Goal: Information Seeking & Learning: Learn about a topic

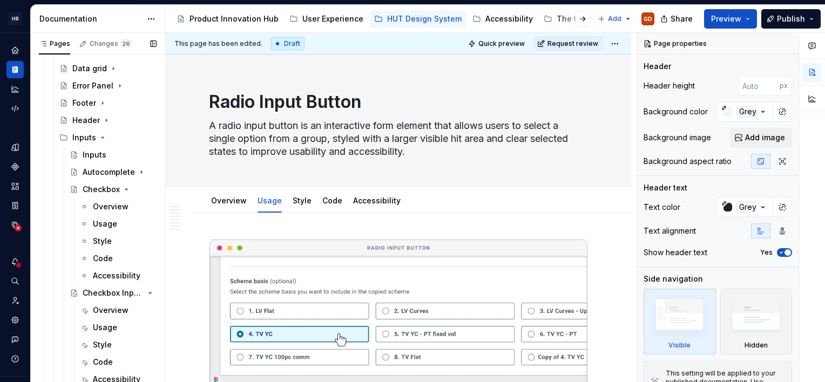
scroll to position [378, 0]
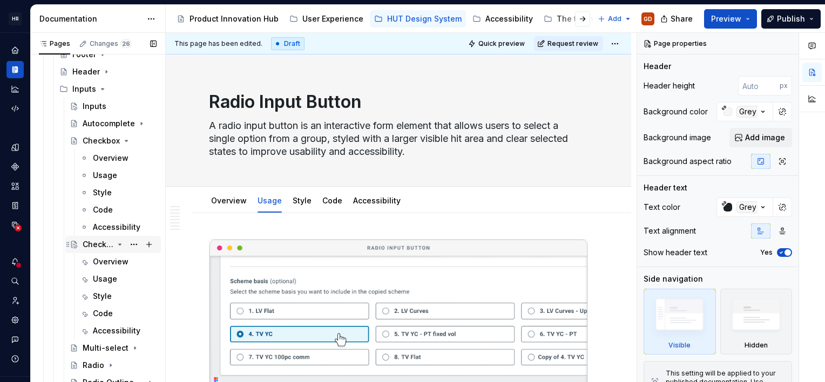
click at [99, 242] on div "Checkbox Input Button" at bounding box center [98, 244] width 31 height 11
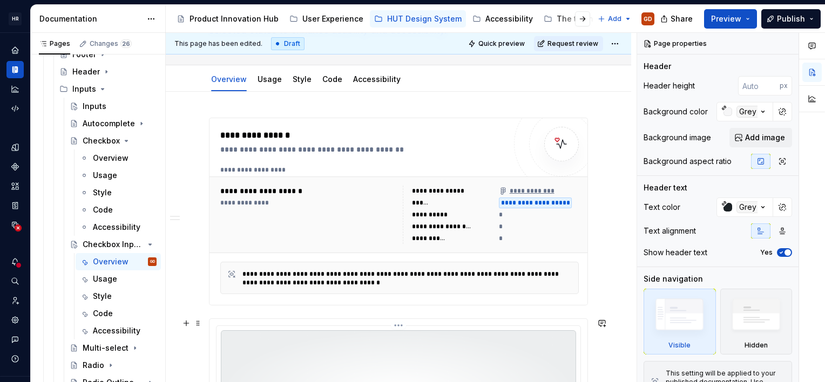
scroll to position [54, 0]
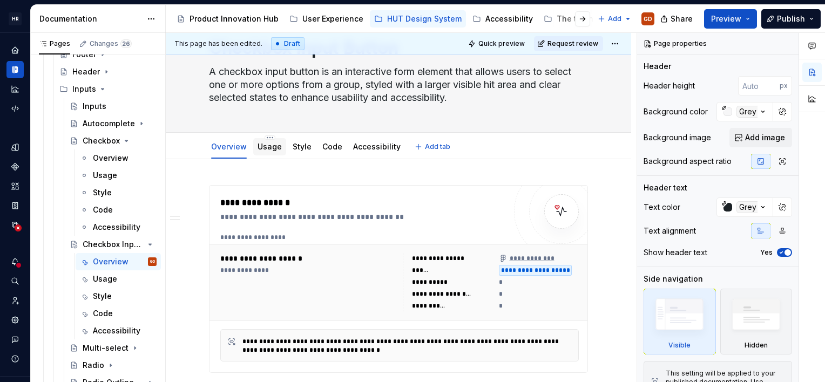
click at [266, 154] on div "Usage" at bounding box center [269, 146] width 33 height 17
click at [266, 144] on link "Usage" at bounding box center [270, 146] width 24 height 9
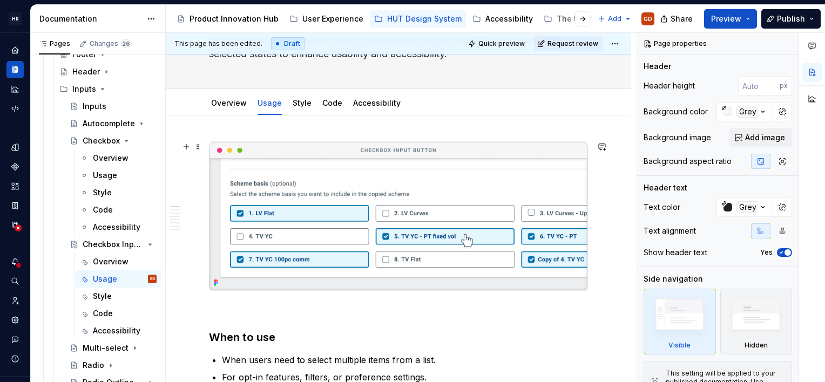
scroll to position [162, 0]
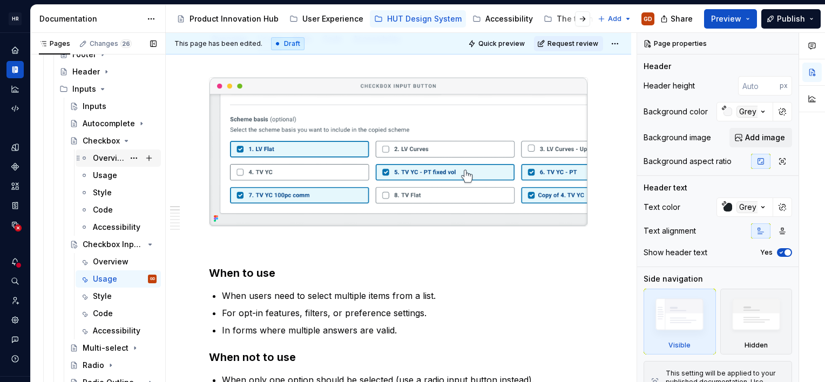
drag, startPoint x: 99, startPoint y: 160, endPoint x: 99, endPoint y: 166, distance: 6.5
click at [98, 160] on div "Overview" at bounding box center [108, 158] width 31 height 11
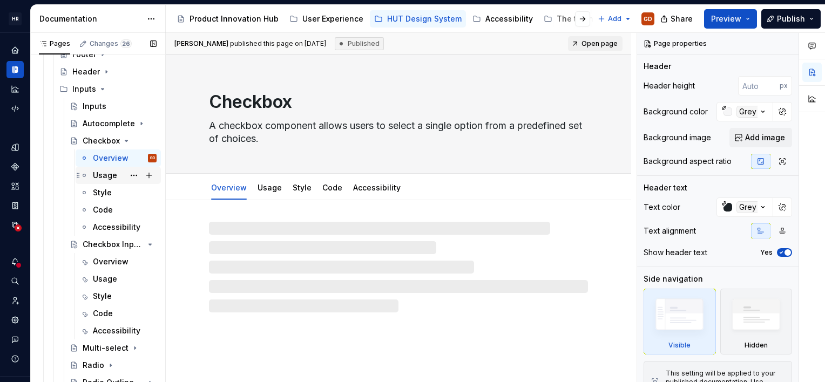
click at [100, 174] on div "Usage" at bounding box center [105, 175] width 24 height 11
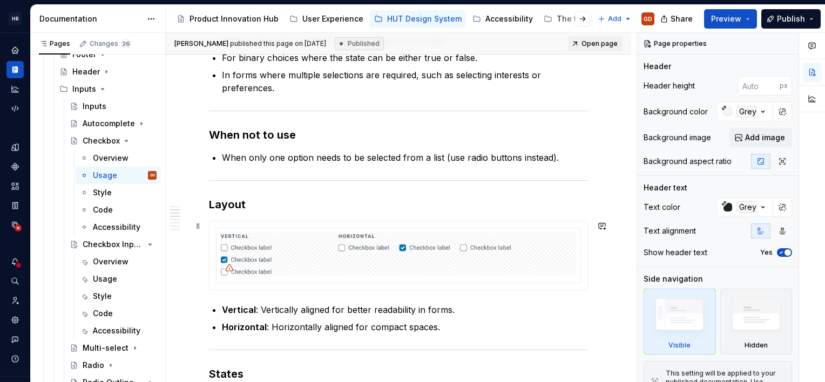
scroll to position [270, 0]
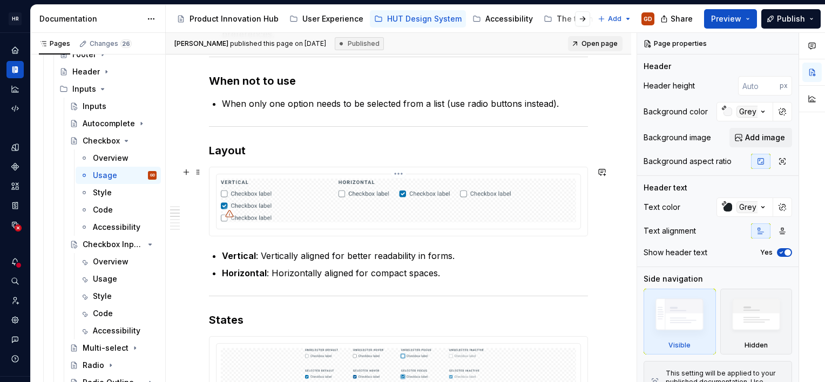
type textarea "*"
click at [324, 211] on img at bounding box center [398, 201] width 355 height 44
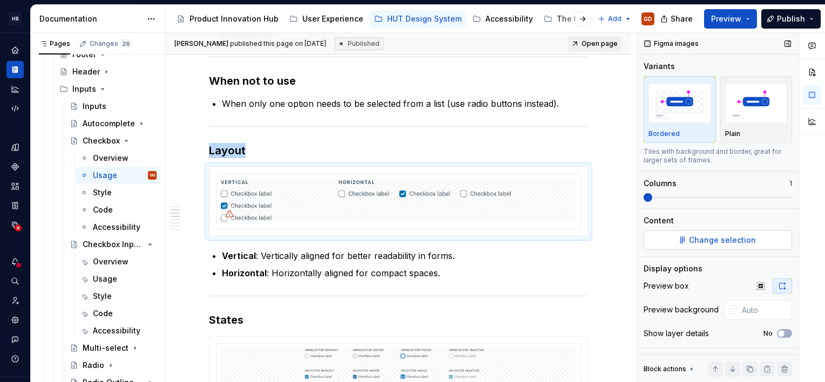
click at [724, 243] on span "Change selection" at bounding box center [722, 240] width 67 height 11
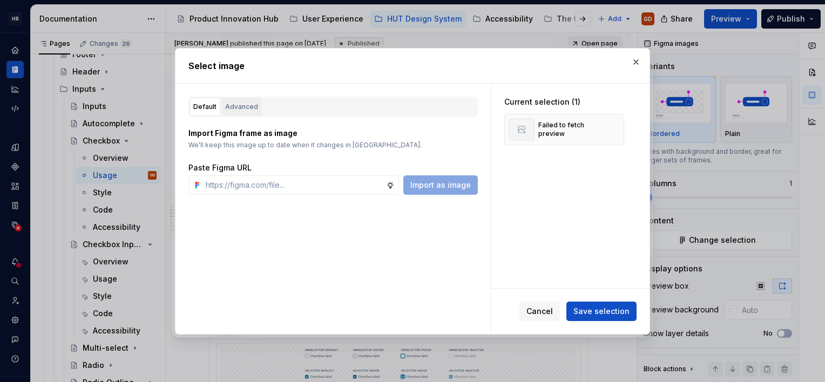
click at [233, 105] on div "Advanced" at bounding box center [241, 106] width 33 height 11
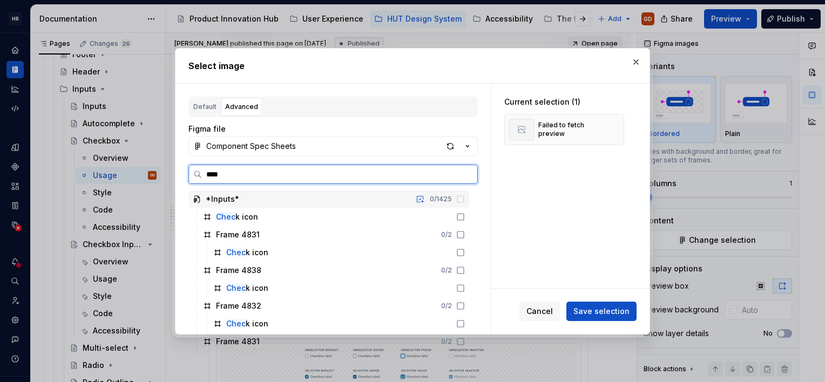
type input "*****"
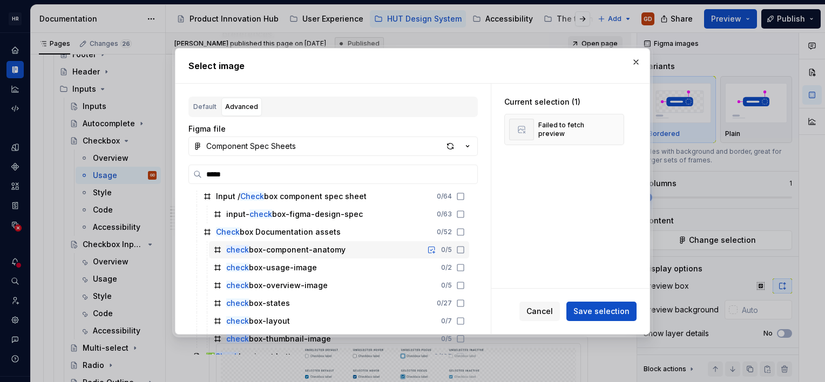
scroll to position [324, 0]
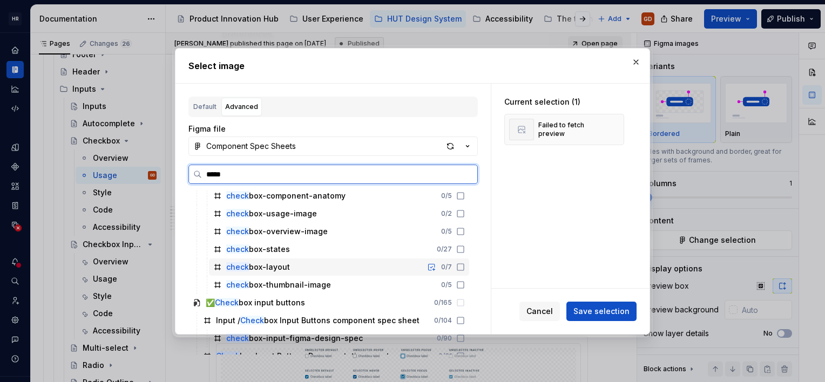
click at [283, 266] on div "check box-layout" at bounding box center [258, 267] width 64 height 11
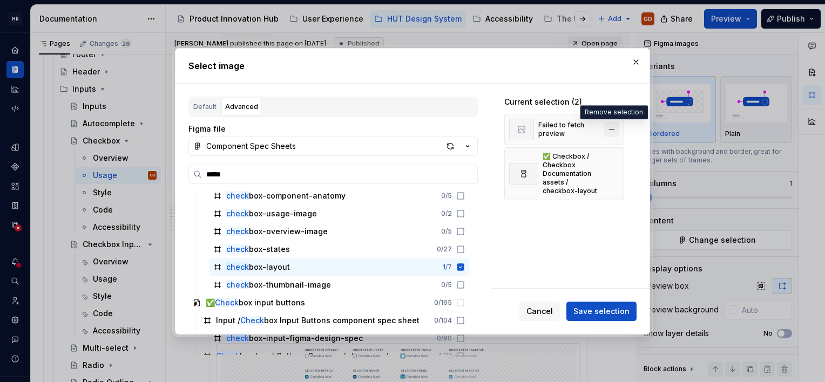
click at [606, 127] on button "button" at bounding box center [611, 129] width 15 height 15
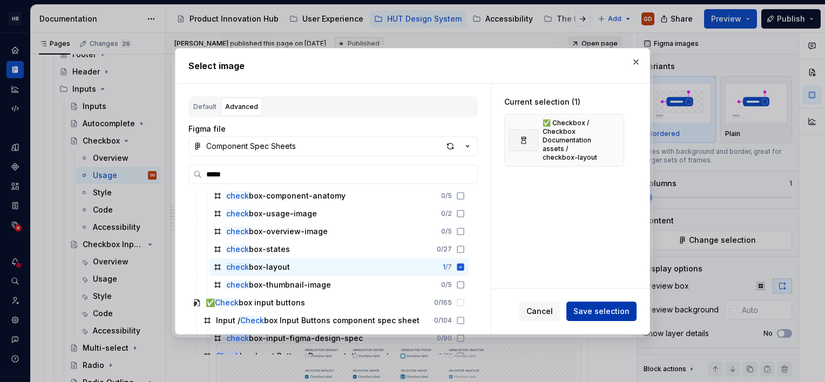
click at [609, 307] on span "Save selection" at bounding box center [601, 311] width 56 height 11
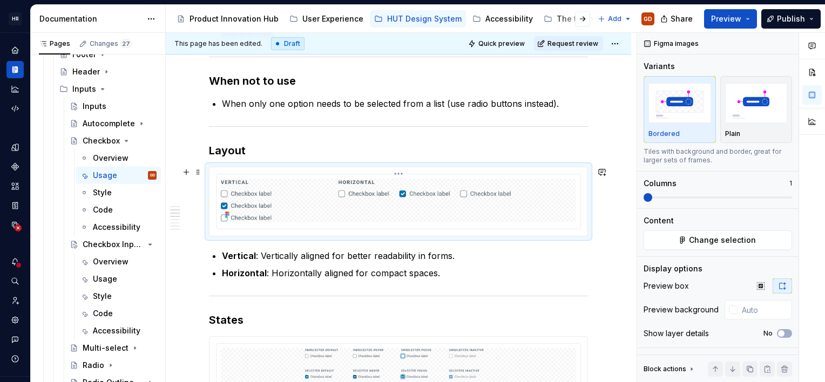
scroll to position [432, 0]
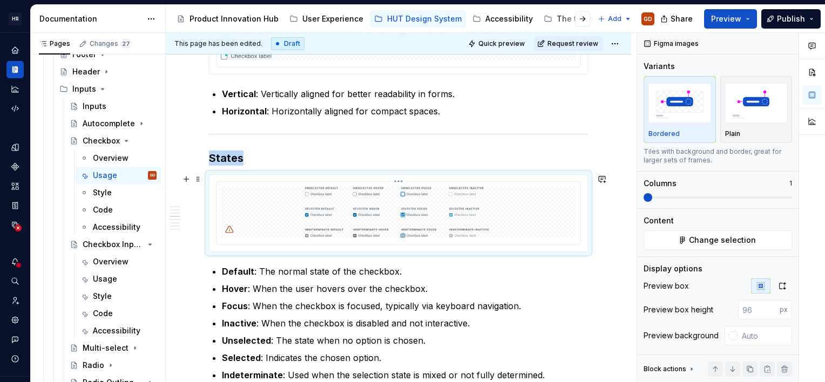
click at [435, 211] on img at bounding box center [398, 212] width 355 height 52
click at [735, 238] on span "Change selection" at bounding box center [722, 240] width 67 height 11
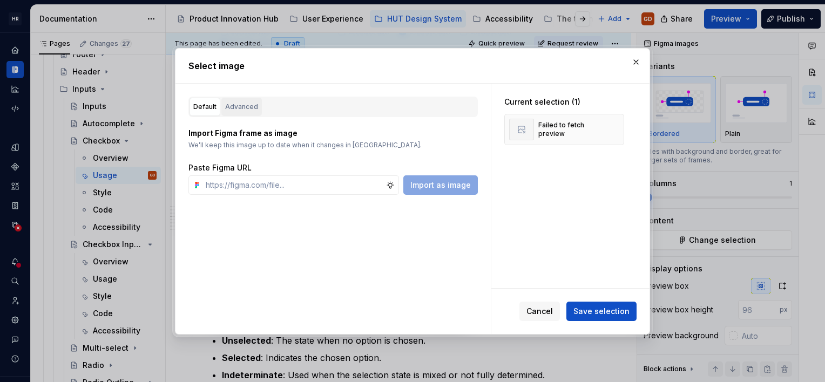
click at [238, 109] on div "Advanced" at bounding box center [241, 106] width 33 height 11
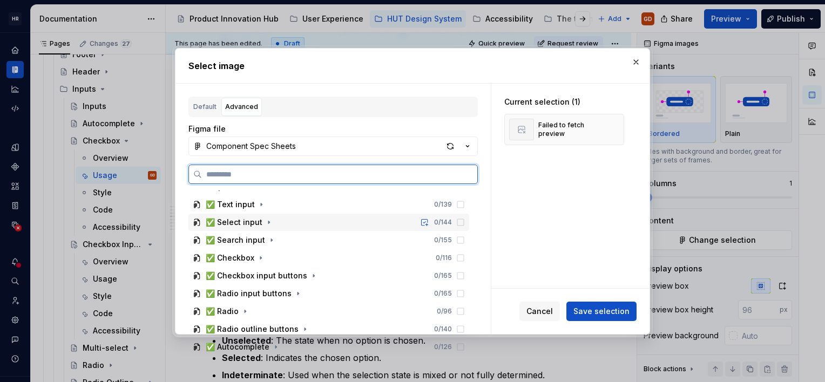
scroll to position [324, 0]
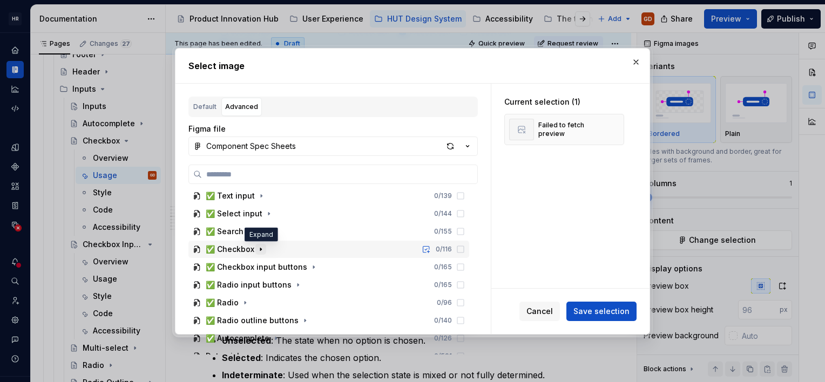
click at [258, 251] on icon "button" at bounding box center [260, 249] width 9 height 9
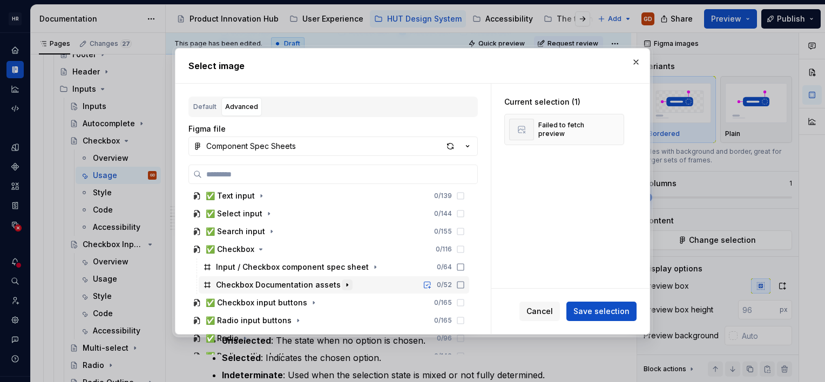
click at [343, 283] on icon "button" at bounding box center [347, 285] width 9 height 9
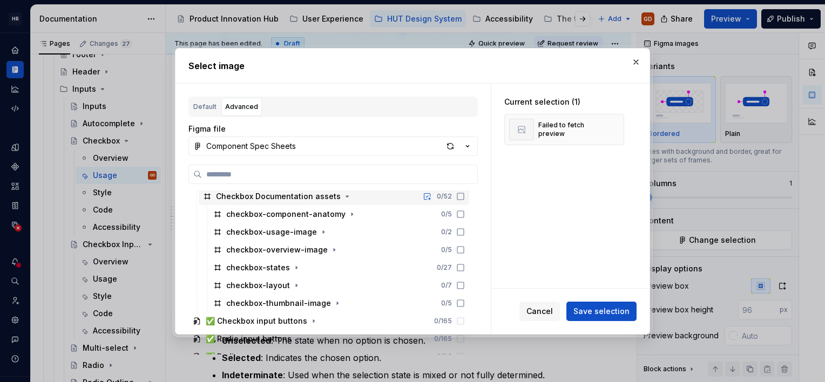
scroll to position [432, 0]
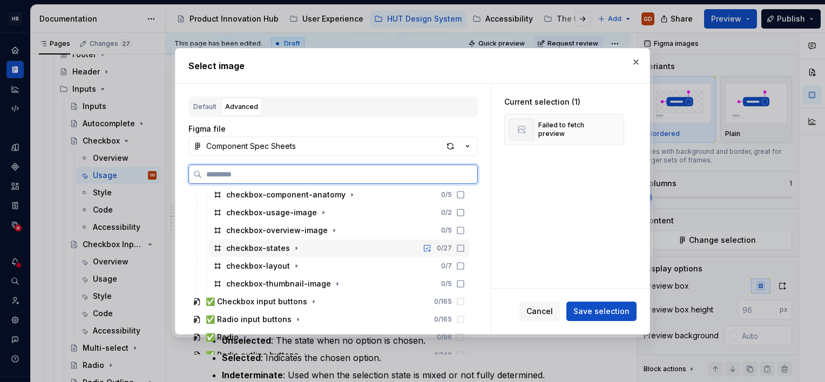
click at [278, 251] on div "checkbox-states" at bounding box center [258, 248] width 64 height 11
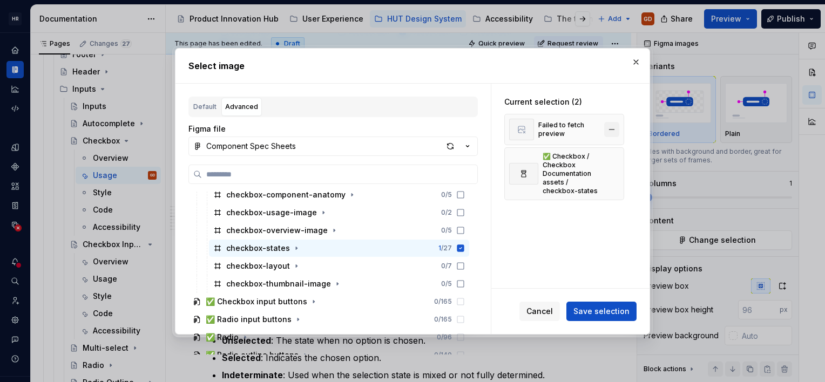
click at [607, 127] on button "button" at bounding box center [611, 129] width 15 height 15
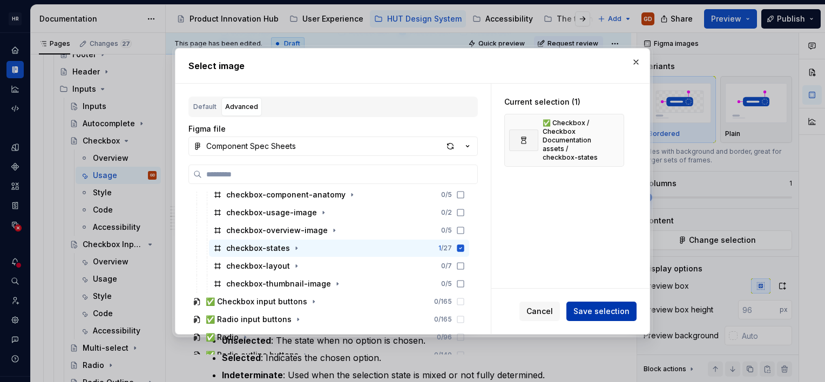
click at [613, 308] on span "Save selection" at bounding box center [601, 311] width 56 height 11
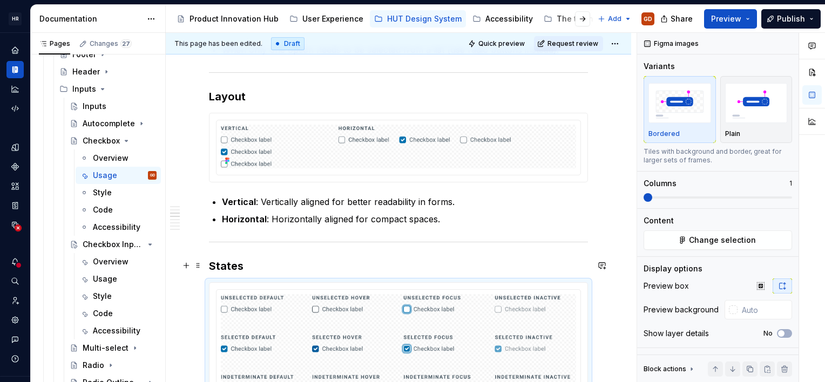
scroll to position [378, 0]
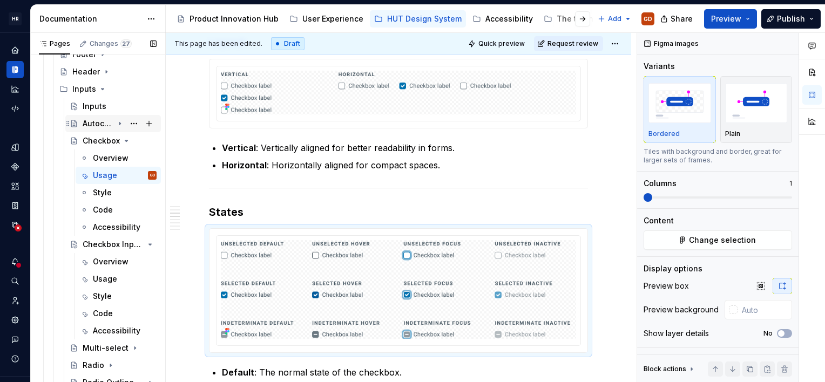
click at [96, 121] on div "Autocomplete" at bounding box center [98, 123] width 31 height 11
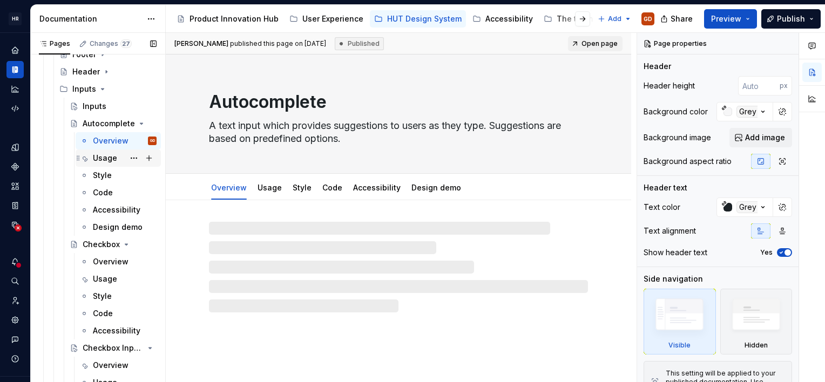
click at [103, 158] on div "Usage" at bounding box center [105, 158] width 24 height 11
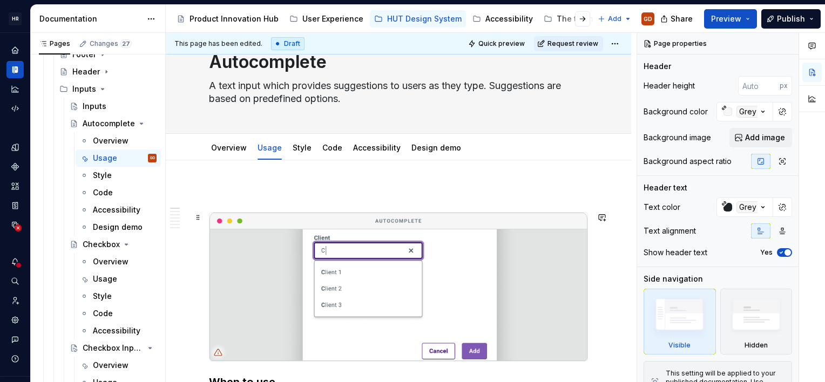
scroll to position [108, 0]
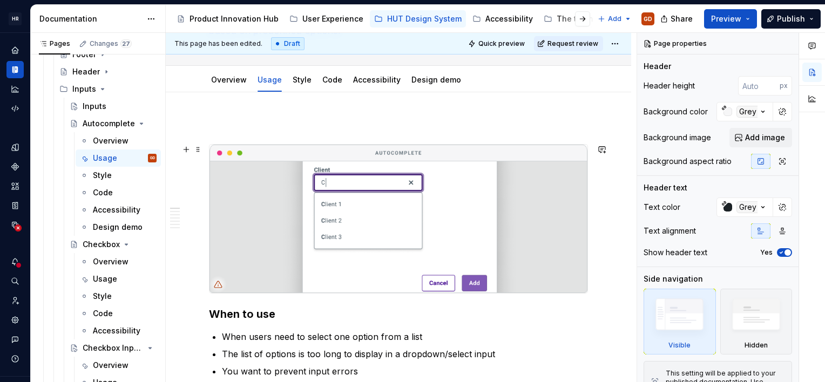
click at [378, 208] on img at bounding box center [398, 219] width 378 height 148
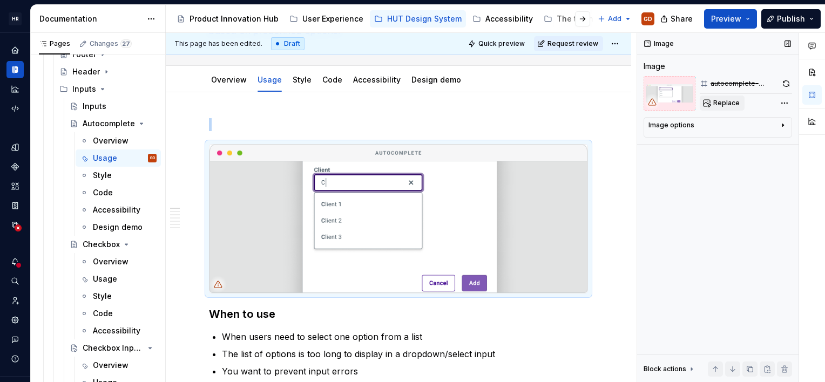
click at [732, 100] on span "Replace" at bounding box center [726, 103] width 26 height 9
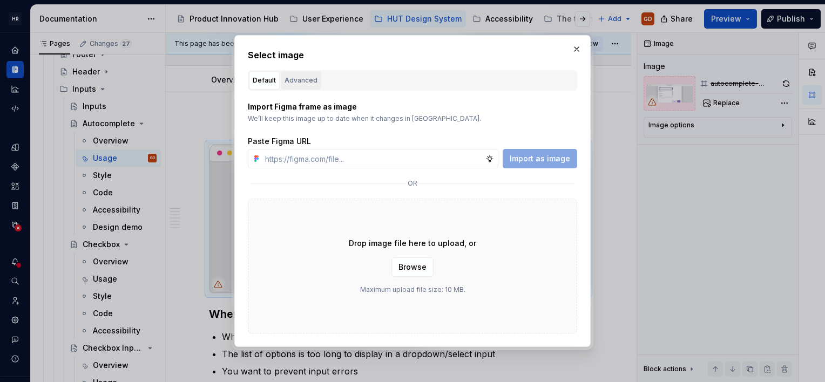
click at [315, 82] on button "Advanced" at bounding box center [301, 80] width 40 height 18
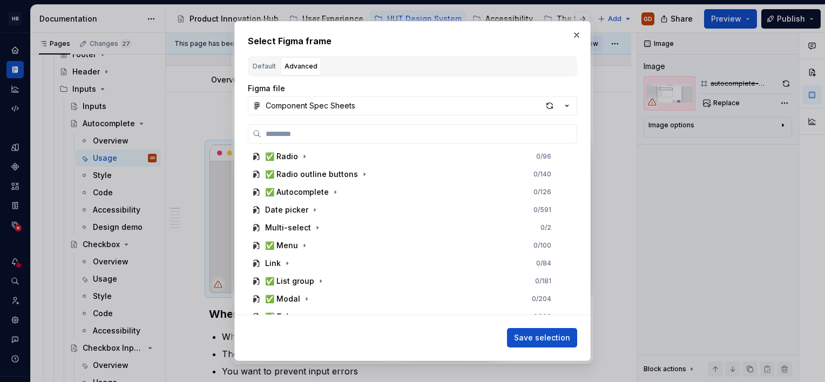
scroll to position [432, 0]
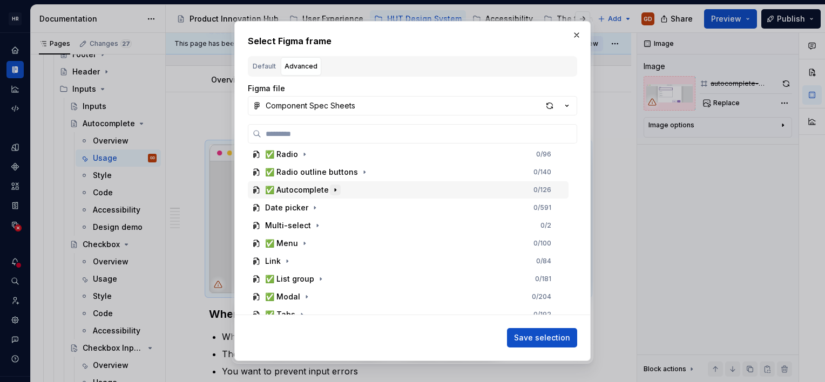
click at [330, 190] on button "button" at bounding box center [335, 190] width 11 height 11
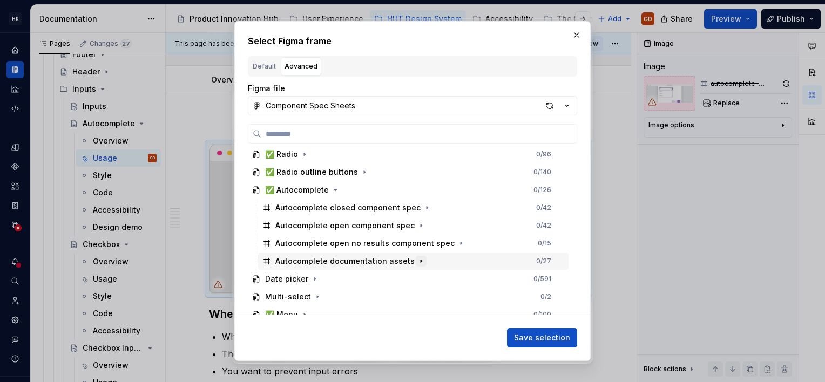
click at [417, 258] on icon "button" at bounding box center [421, 261] width 9 height 9
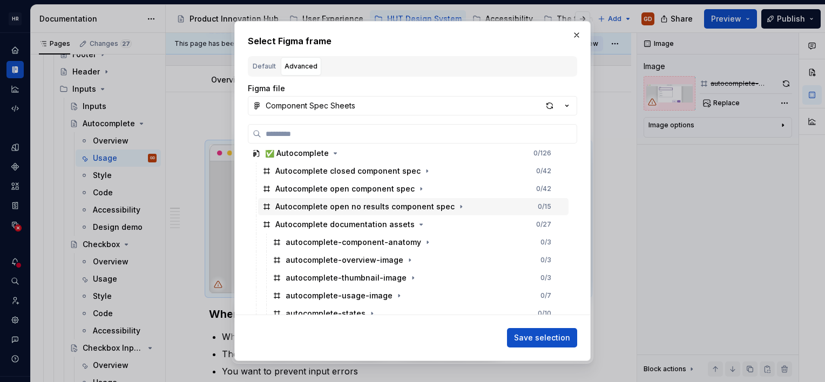
scroll to position [486, 0]
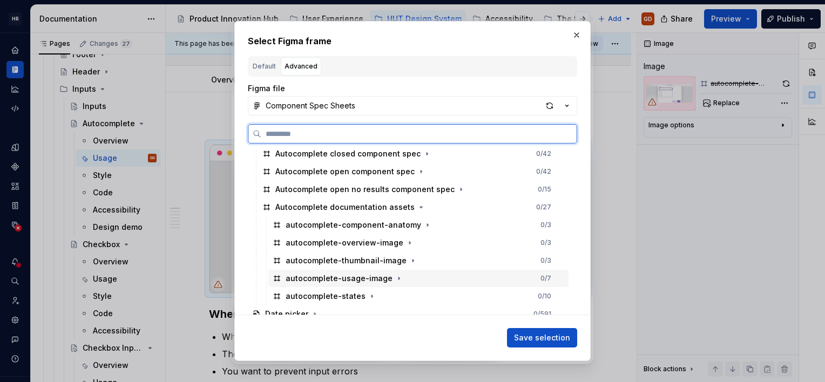
click at [365, 273] on div "autocomplete-usage-image" at bounding box center [339, 278] width 107 height 11
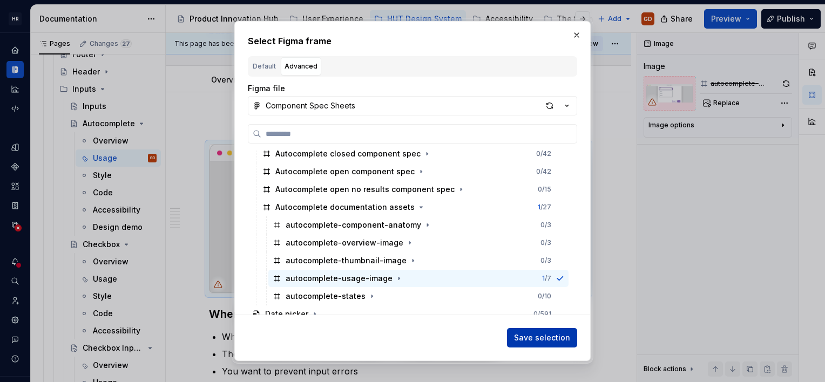
click at [547, 334] on span "Save selection" at bounding box center [542, 338] width 56 height 11
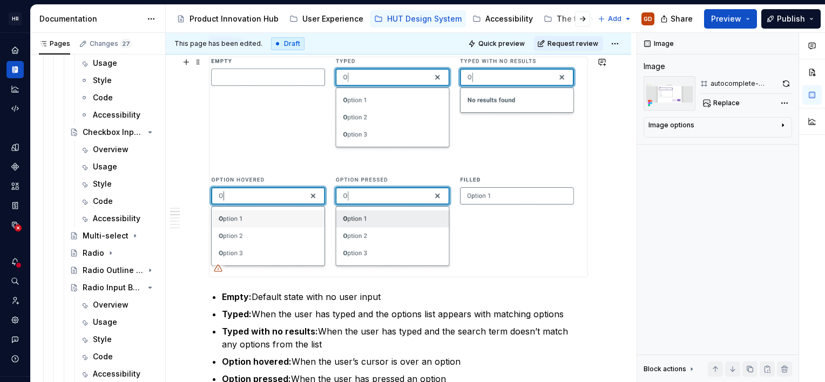
scroll to position [449, 0]
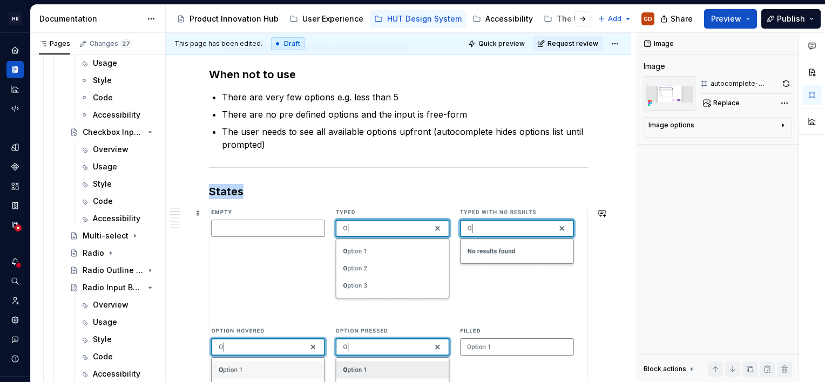
click at [438, 289] on img at bounding box center [398, 318] width 378 height 220
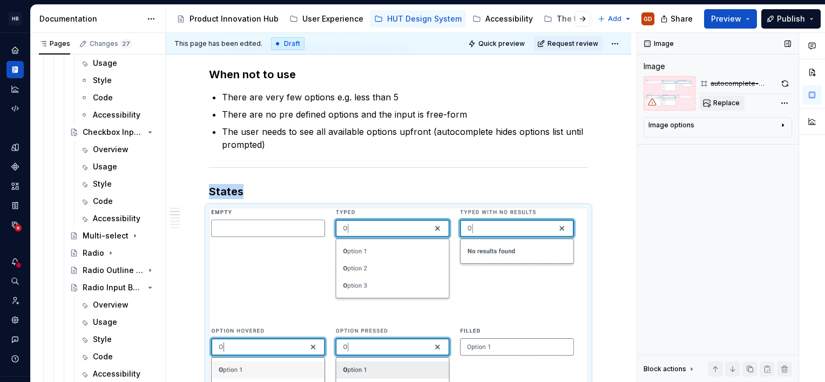
click at [723, 105] on span "Replace" at bounding box center [726, 103] width 26 height 9
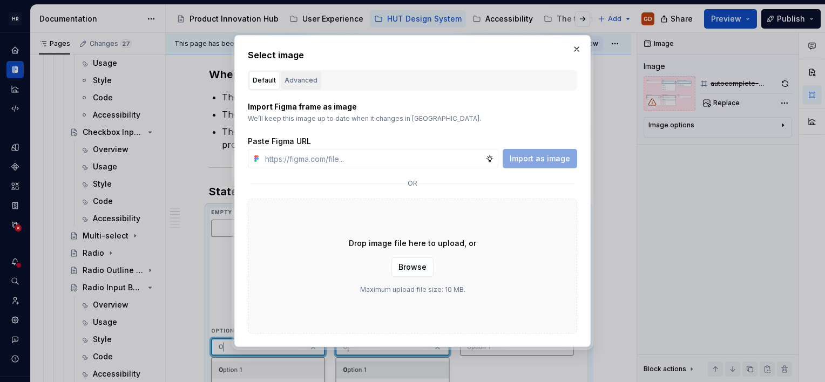
click at [309, 73] on button "Advanced" at bounding box center [301, 80] width 40 height 18
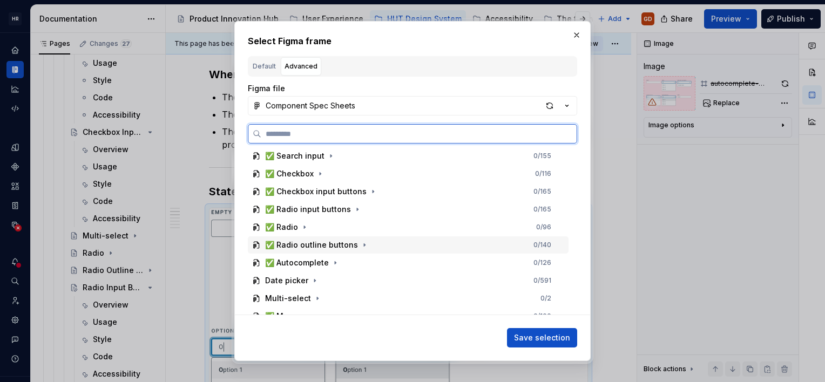
scroll to position [378, 0]
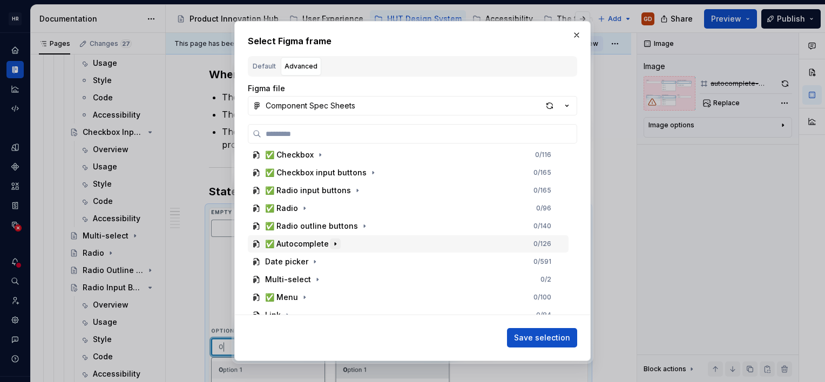
click at [333, 248] on button "button" at bounding box center [335, 244] width 11 height 11
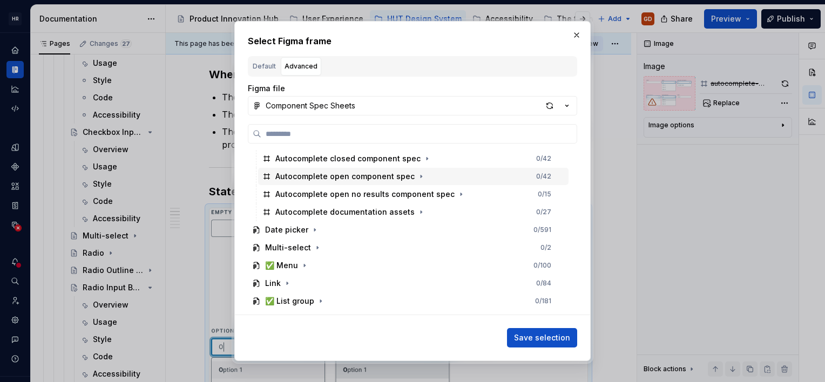
scroll to position [486, 0]
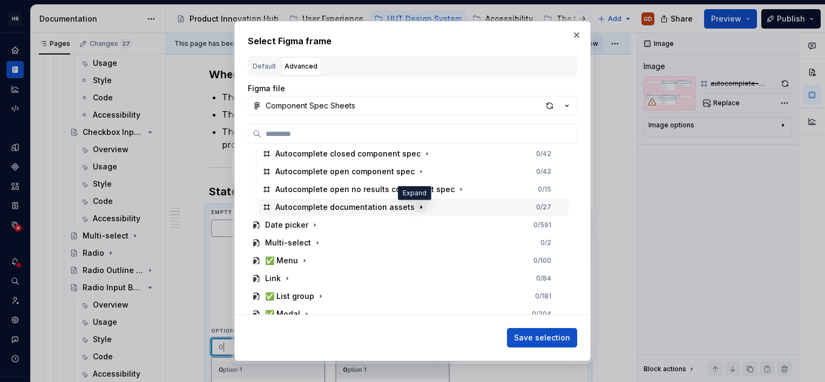
click at [417, 212] on icon "button" at bounding box center [421, 207] width 9 height 9
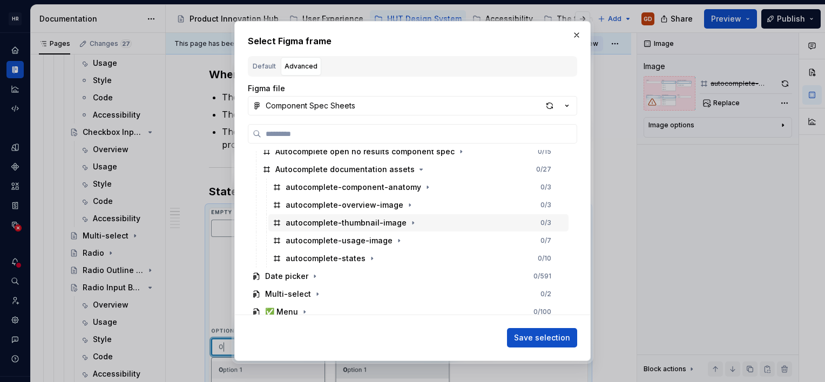
scroll to position [540, 0]
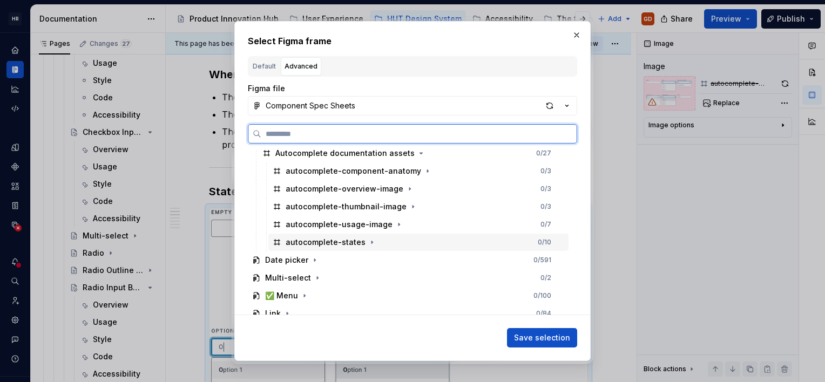
click at [343, 243] on div "autocomplete-states" at bounding box center [326, 242] width 80 height 11
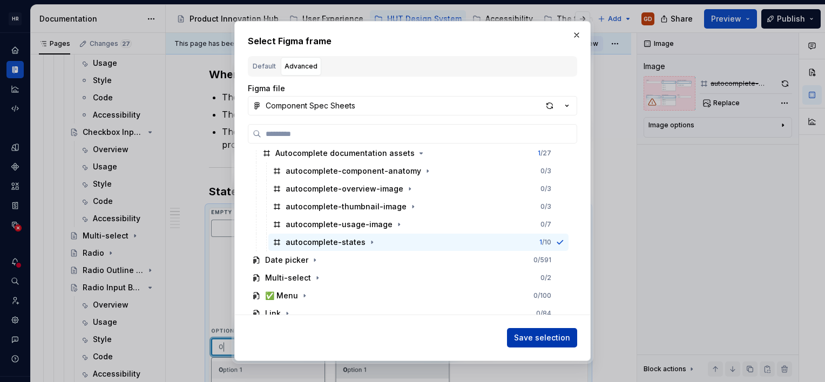
click at [539, 338] on span "Save selection" at bounding box center [542, 338] width 56 height 11
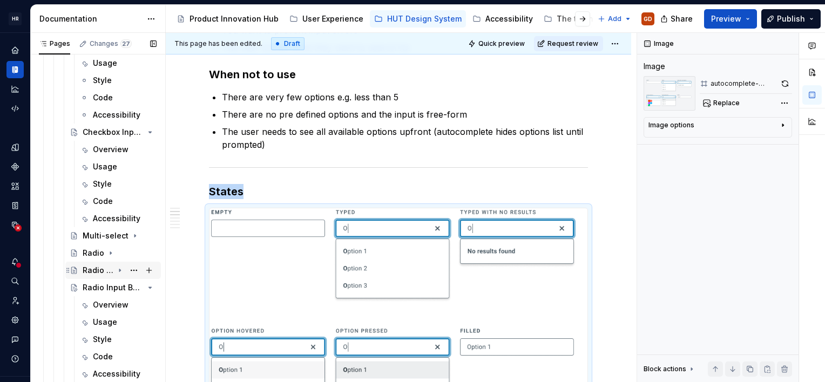
click at [116, 272] on icon "Page tree" at bounding box center [120, 270] width 9 height 9
click at [106, 305] on div "Usage" at bounding box center [105, 305] width 24 height 11
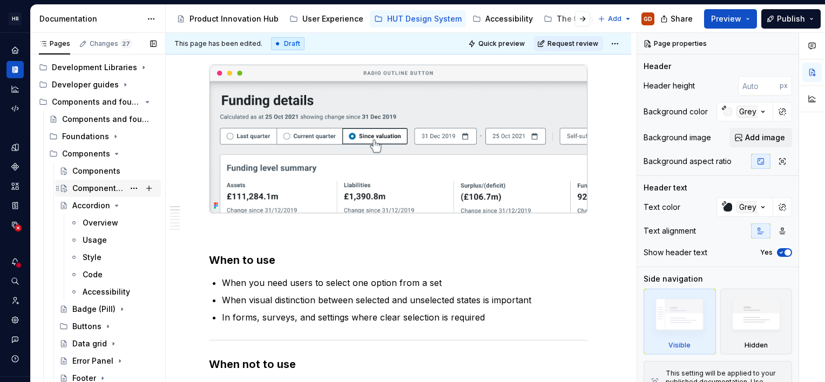
scroll to position [108, 0]
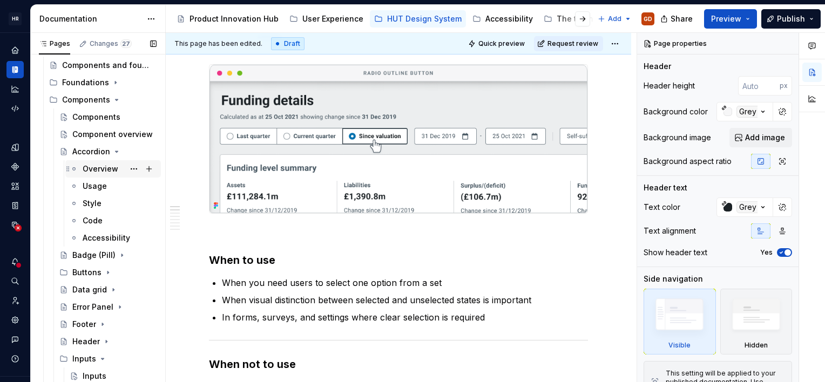
click at [89, 171] on div "Overview" at bounding box center [101, 169] width 36 height 11
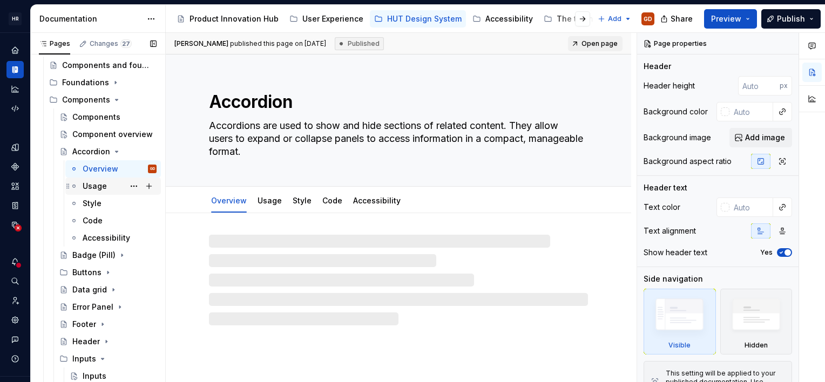
click at [91, 185] on div "Usage" at bounding box center [95, 186] width 24 height 11
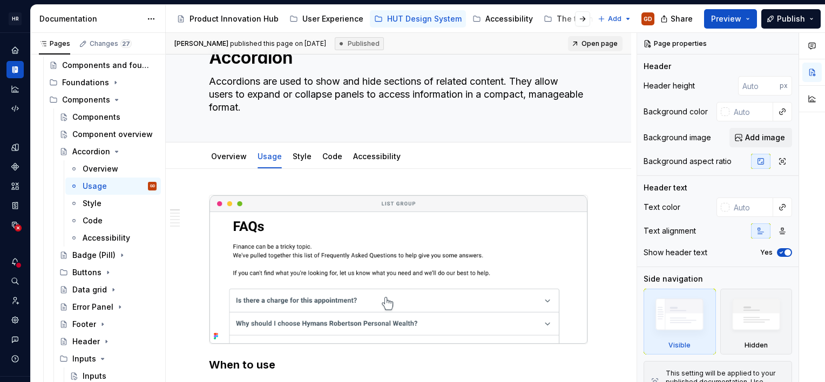
scroll to position [108, 0]
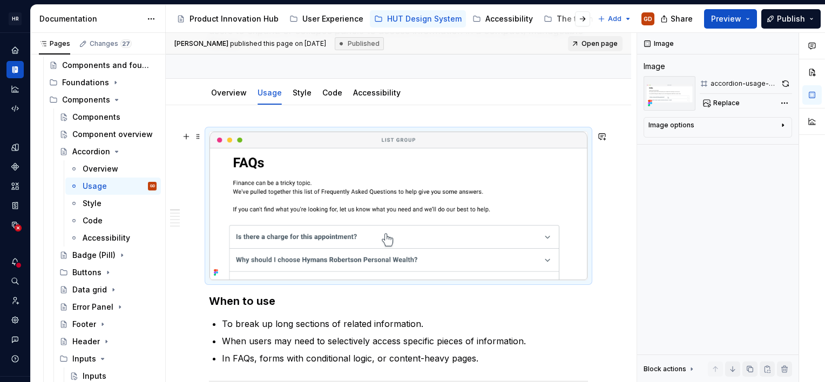
click at [348, 208] on img at bounding box center [398, 206] width 378 height 148
click at [782, 77] on button "button" at bounding box center [785, 83] width 13 height 15
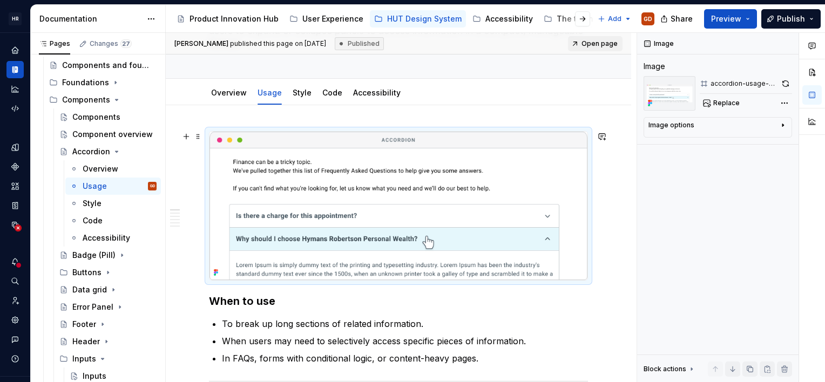
click at [434, 171] on img at bounding box center [398, 206] width 378 height 148
click at [465, 165] on img at bounding box center [398, 206] width 378 height 148
click at [782, 81] on button "button" at bounding box center [785, 83] width 13 height 15
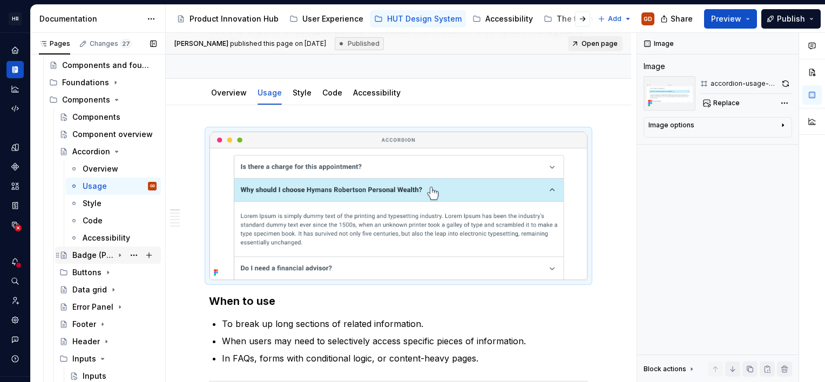
click at [91, 255] on div "Badge (Pill)" at bounding box center [92, 255] width 41 height 11
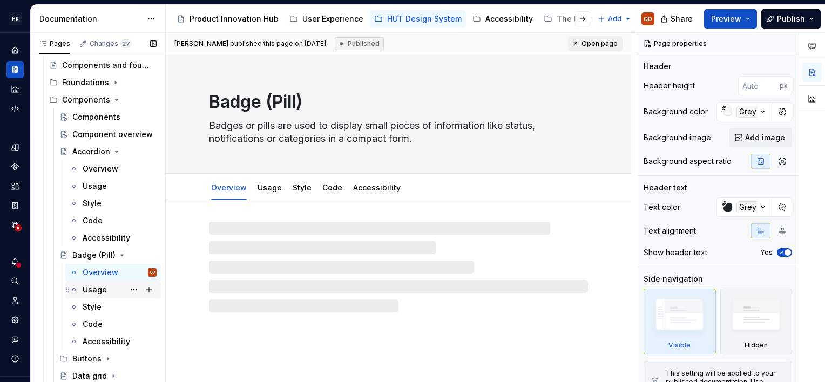
click at [92, 283] on div "Usage" at bounding box center [120, 289] width 74 height 15
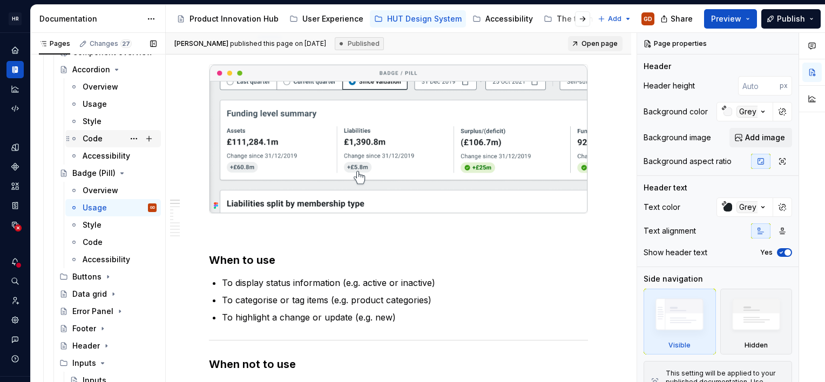
scroll to position [216, 0]
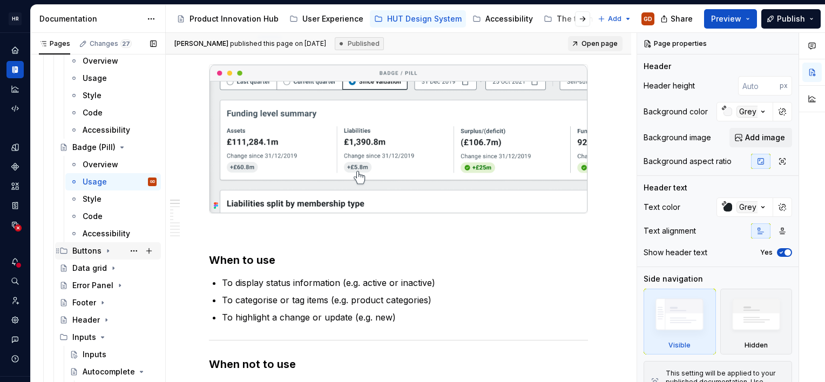
click at [107, 251] on icon "Page tree" at bounding box center [107, 251] width 1 height 3
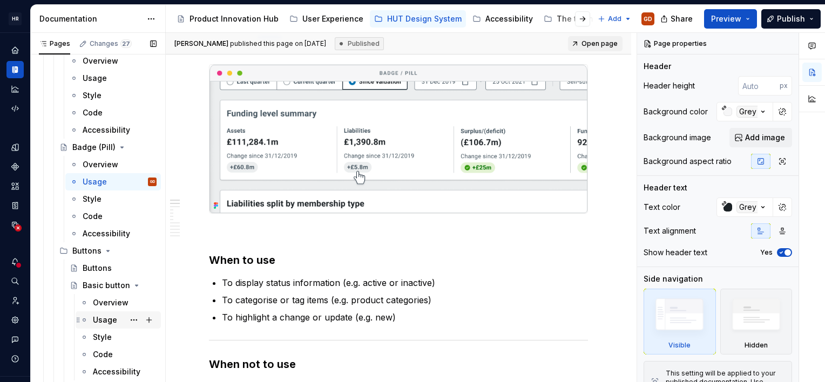
click at [95, 316] on div "Usage" at bounding box center [105, 320] width 24 height 11
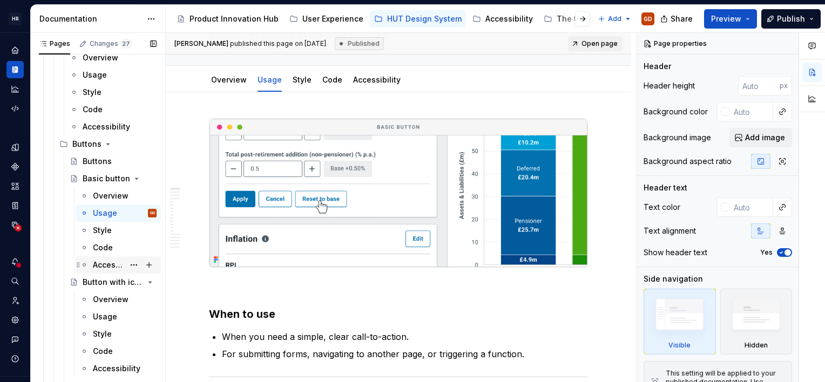
scroll to position [324, 0]
click at [104, 314] on div "Usage" at bounding box center [105, 315] width 24 height 11
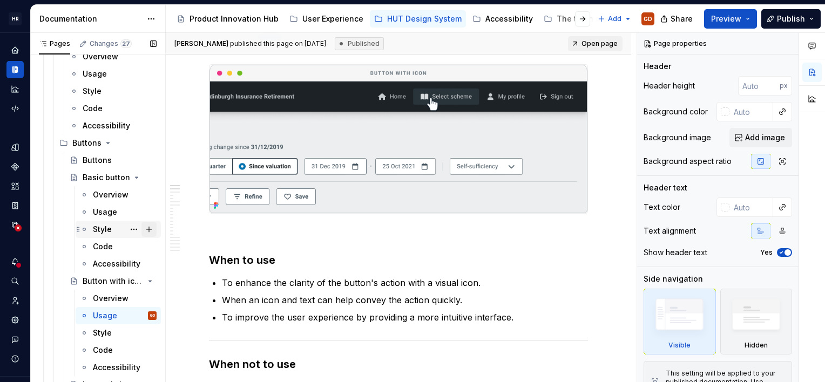
scroll to position [432, 0]
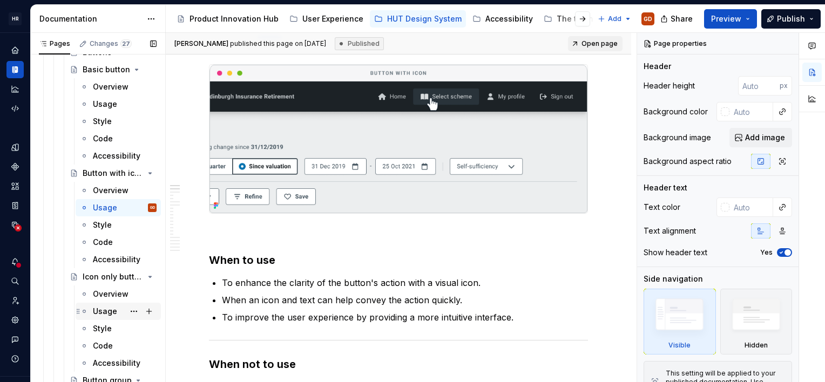
click at [107, 308] on div "Usage" at bounding box center [105, 311] width 24 height 11
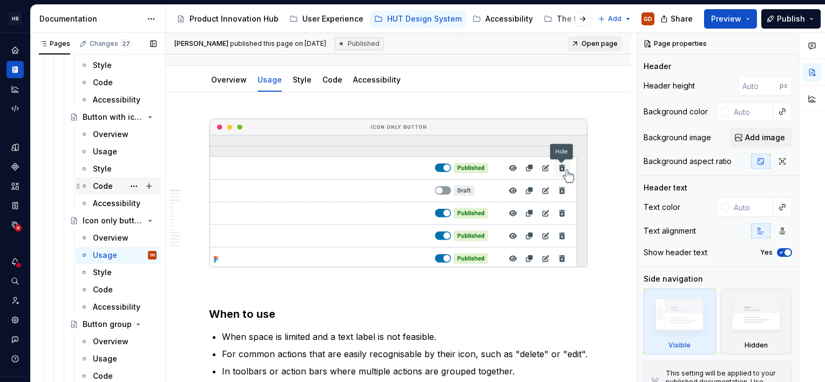
scroll to position [486, 0]
click at [104, 152] on div "Usage" at bounding box center [105, 153] width 24 height 11
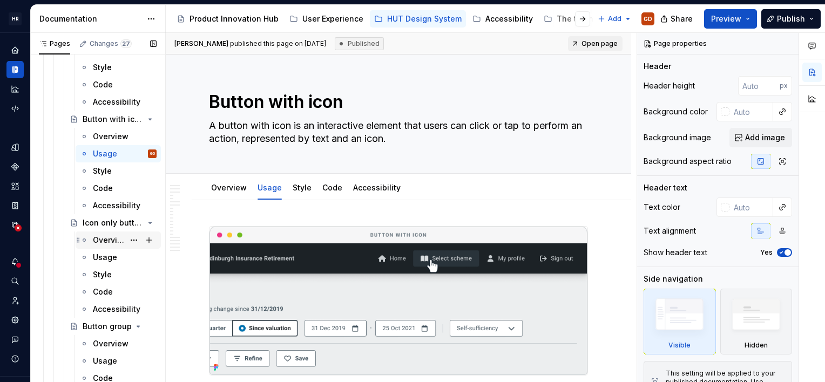
scroll to position [648, 0]
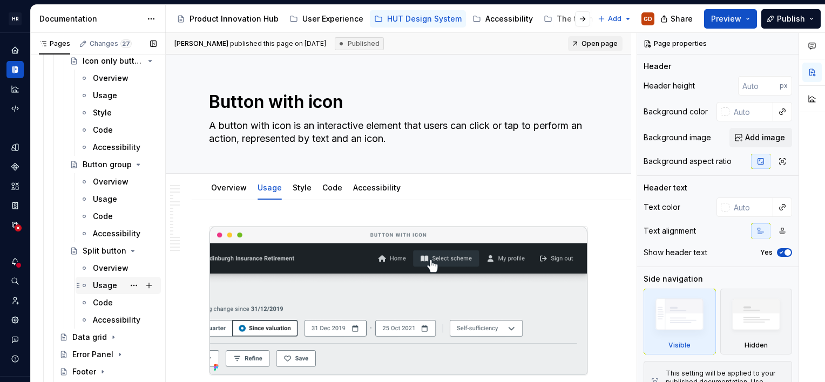
click at [99, 287] on div "Usage" at bounding box center [105, 285] width 24 height 11
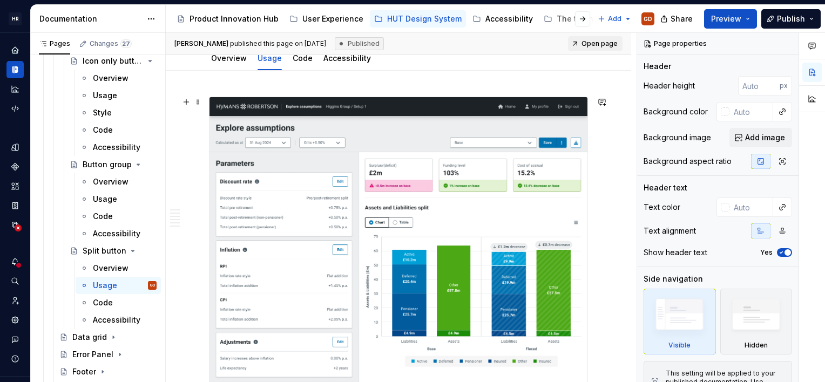
scroll to position [162, 0]
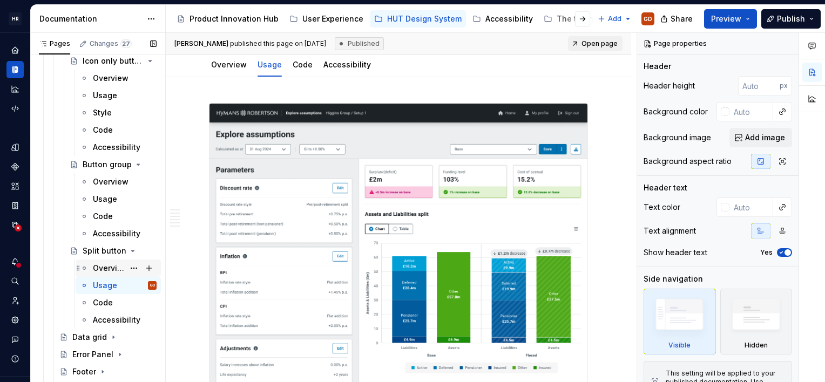
click at [119, 268] on div "Overview" at bounding box center [125, 268] width 64 height 15
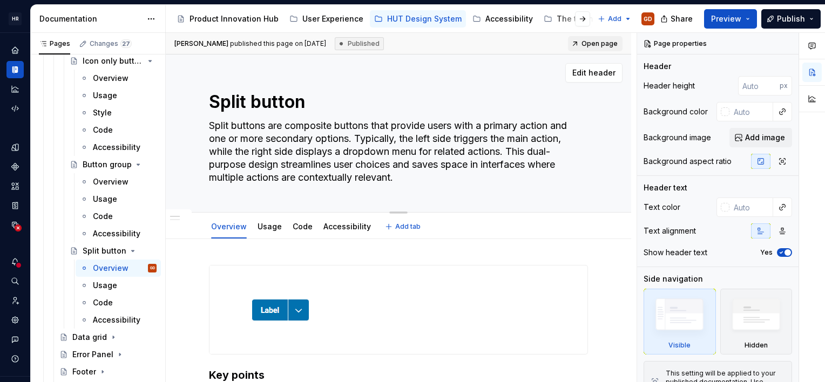
scroll to position [162, 0]
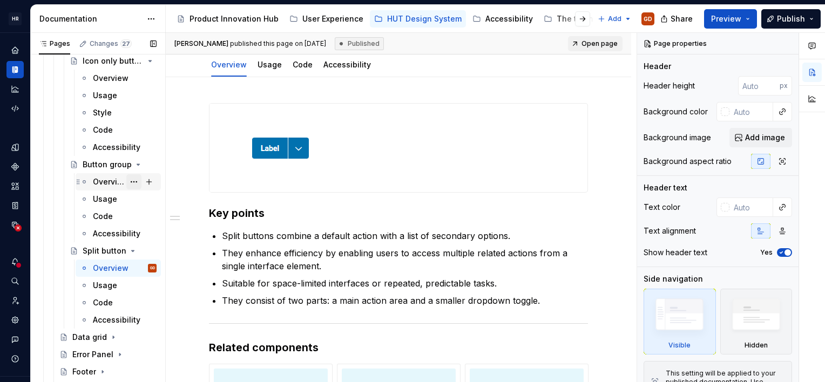
click at [126, 187] on button "Page tree" at bounding box center [133, 181] width 15 height 15
click at [99, 190] on div "Pages Changes 27 Add Accessibility guide for tree Page tree. Navigate the tree …" at bounding box center [97, 210] width 135 height 354
click at [99, 184] on div "Overview" at bounding box center [108, 182] width 31 height 11
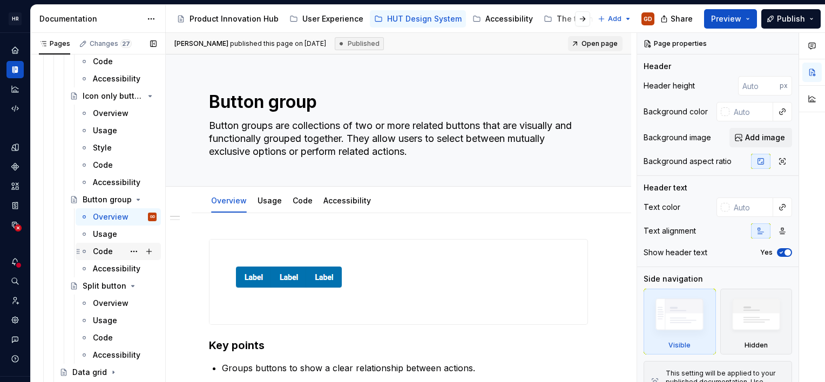
scroll to position [594, 0]
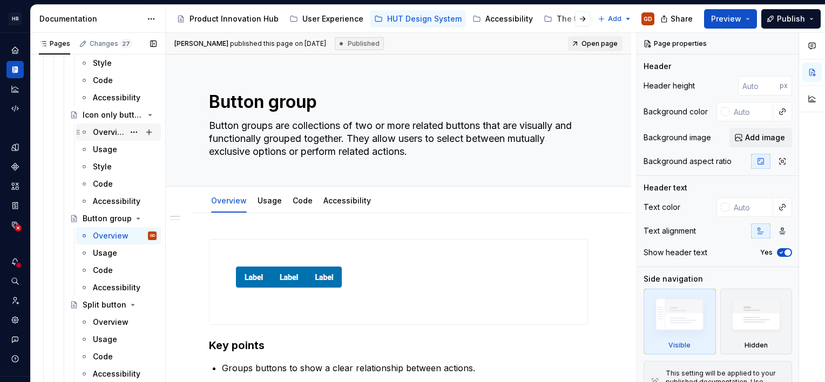
click at [111, 131] on div "Overview" at bounding box center [108, 132] width 31 height 11
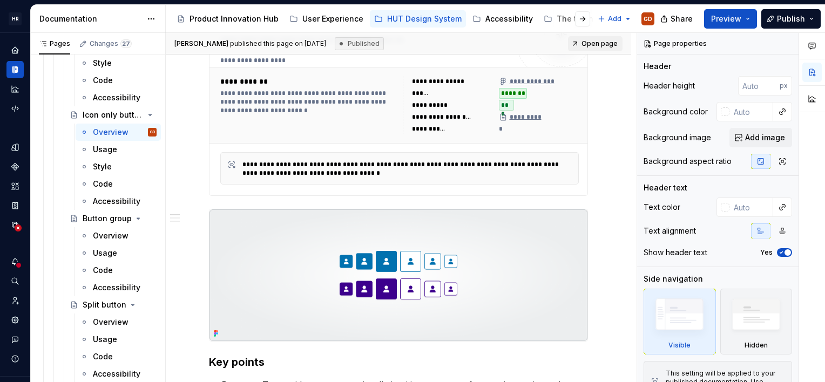
scroll to position [270, 0]
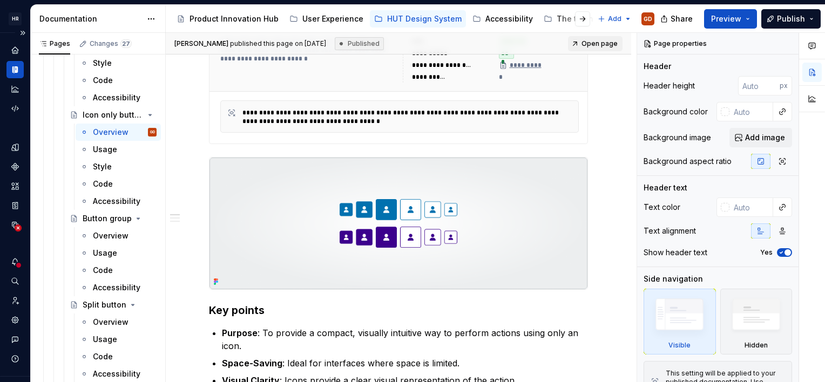
type textarea "*"
